Goal: Find specific page/section: Find specific page/section

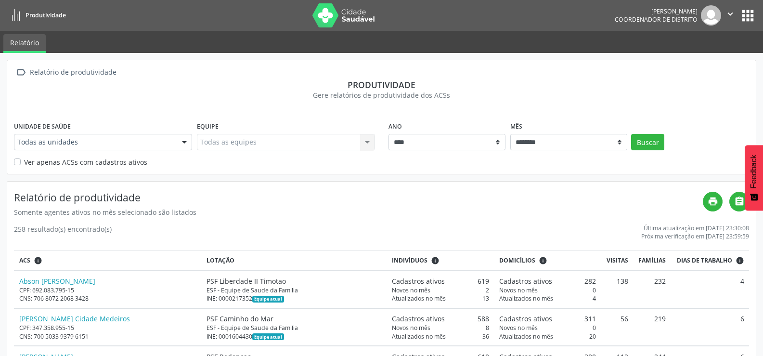
click at [184, 144] on div at bounding box center [184, 142] width 14 height 16
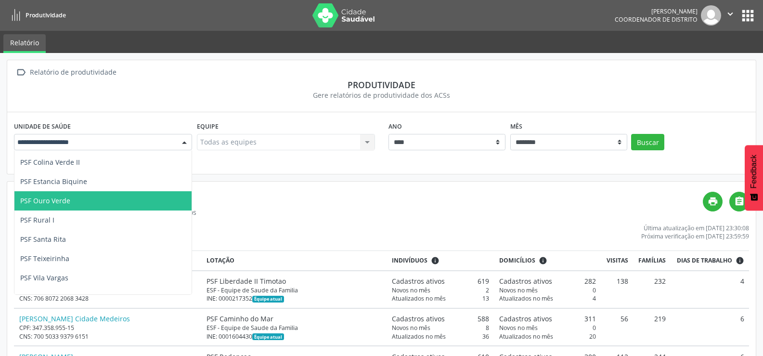
scroll to position [49, 0]
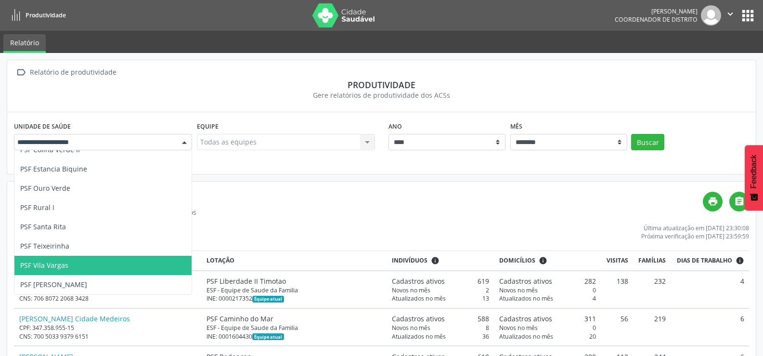
click at [98, 263] on span "PSF Vila Vargas" at bounding box center [102, 265] width 177 height 19
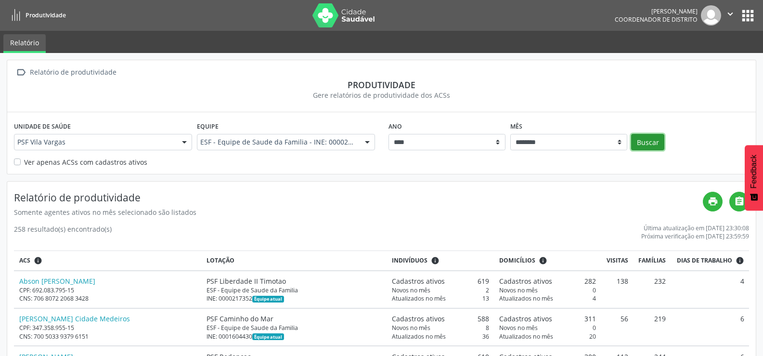
click at [639, 141] on button "Buscar" at bounding box center [647, 142] width 33 height 16
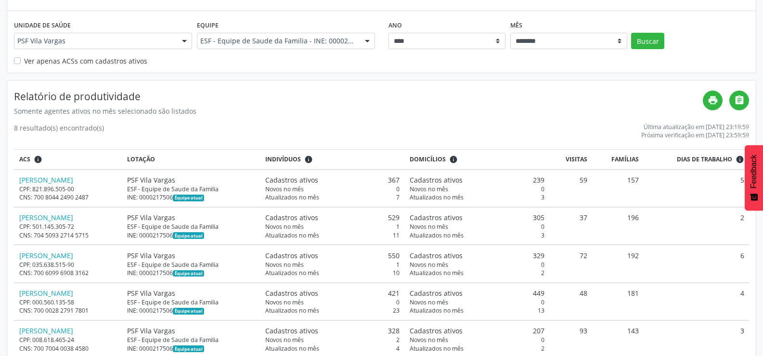
scroll to position [94, 0]
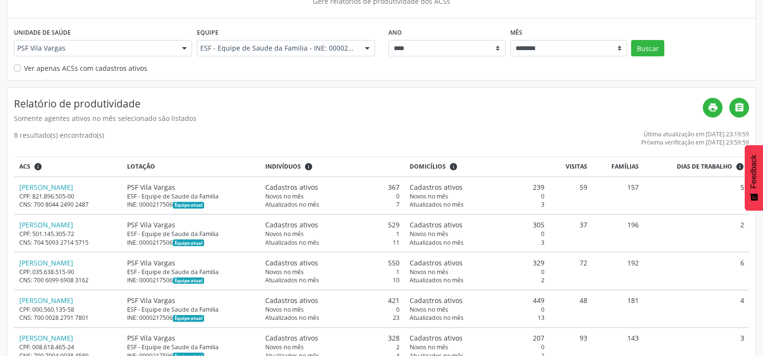
click at [184, 43] on div at bounding box center [184, 48] width 14 height 16
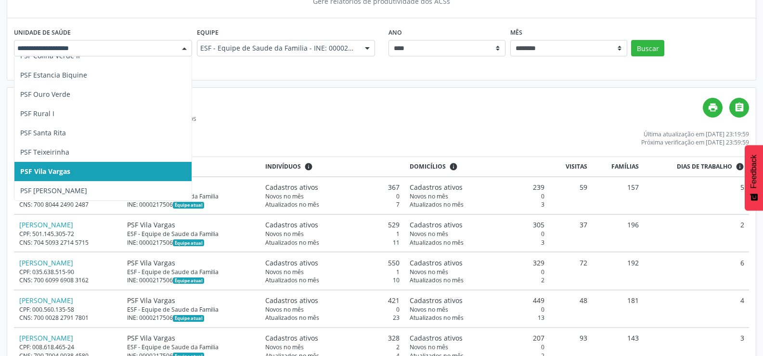
click at [186, 43] on div at bounding box center [184, 48] width 14 height 16
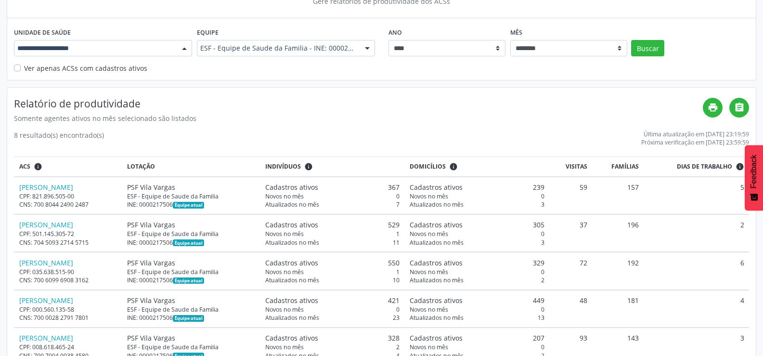
click at [186, 44] on div at bounding box center [184, 48] width 14 height 16
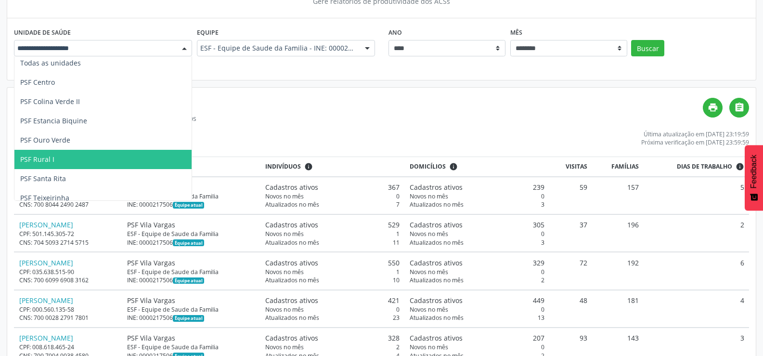
scroll to position [0, 0]
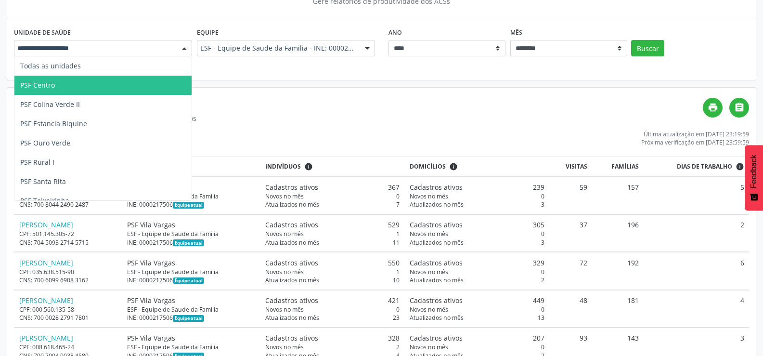
click at [60, 80] on span "PSF Centro" at bounding box center [102, 85] width 177 height 19
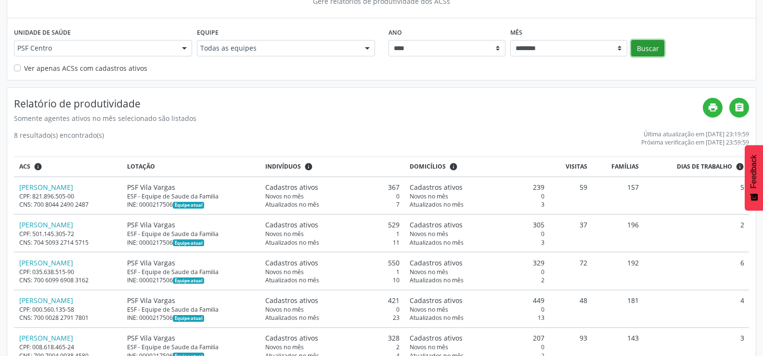
click at [644, 44] on button "Buscar" at bounding box center [647, 48] width 33 height 16
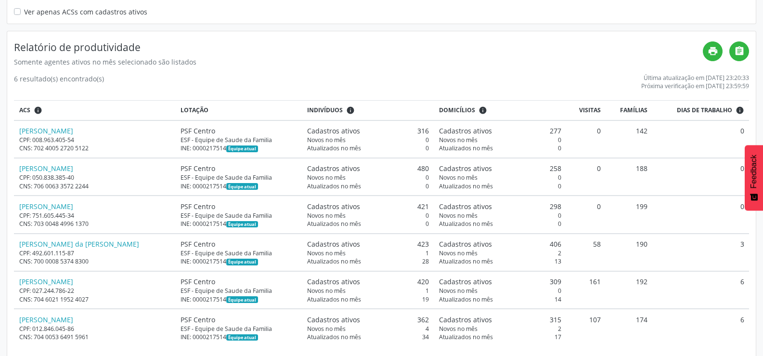
scroll to position [161, 0]
